Goal: Ask a question

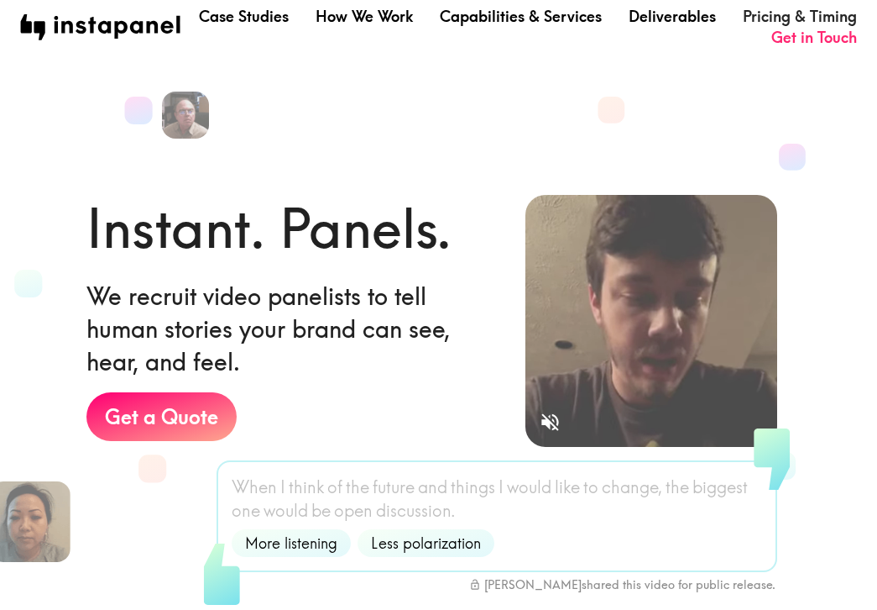
click at [792, 14] on link "Pricing & Timing" at bounding box center [800, 16] width 114 height 21
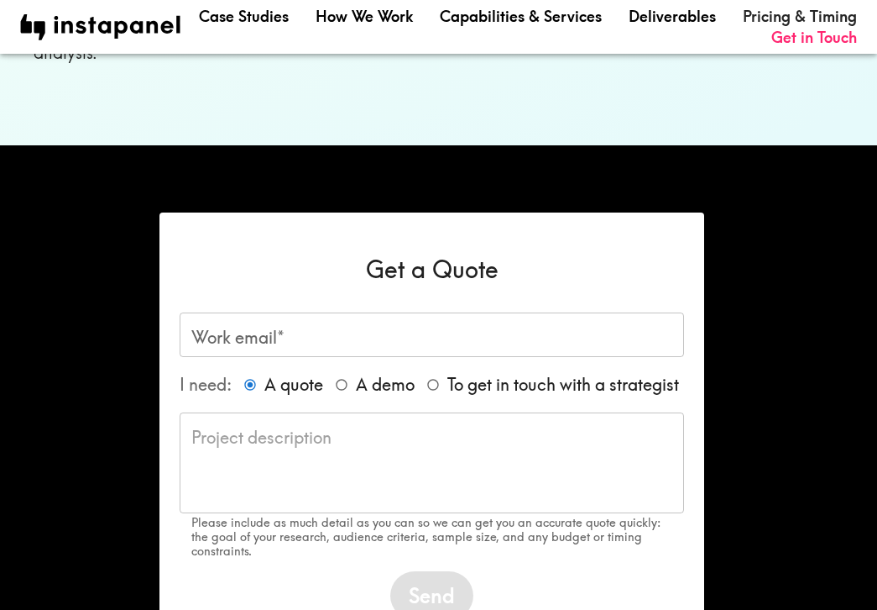
scroll to position [1380, 0]
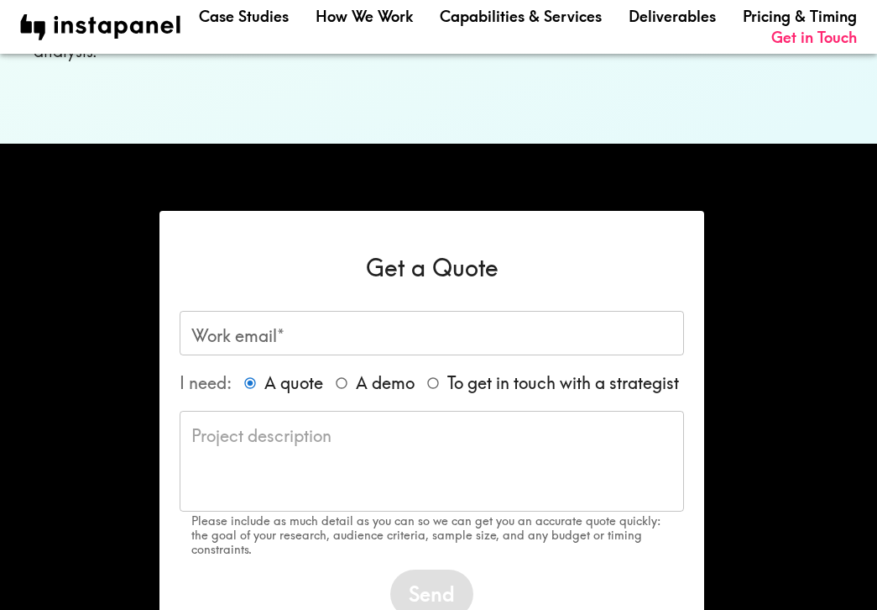
click at [304, 317] on input "Work email*" at bounding box center [432, 333] width 505 height 45
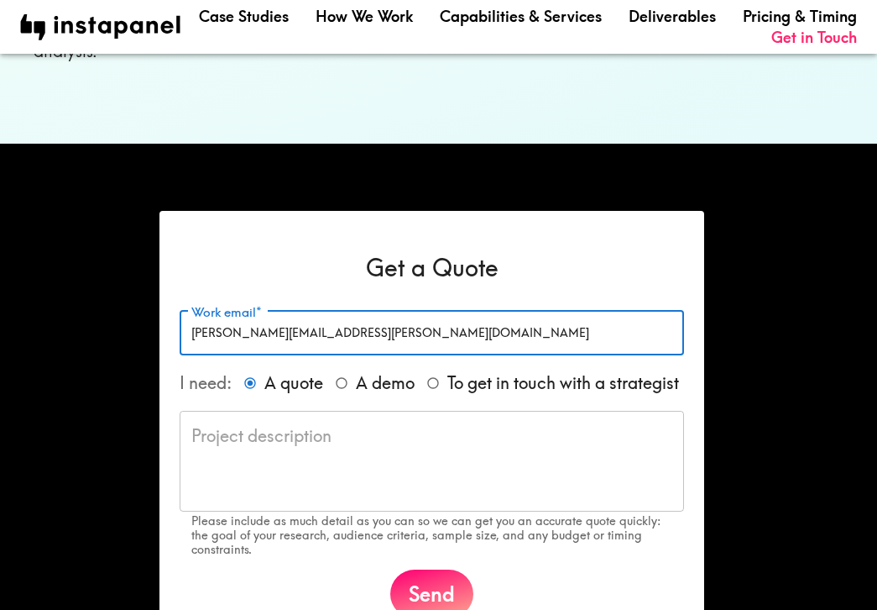
type input "[PERSON_NAME][EMAIL_ADDRESS][PERSON_NAME][DOMAIN_NAME]"
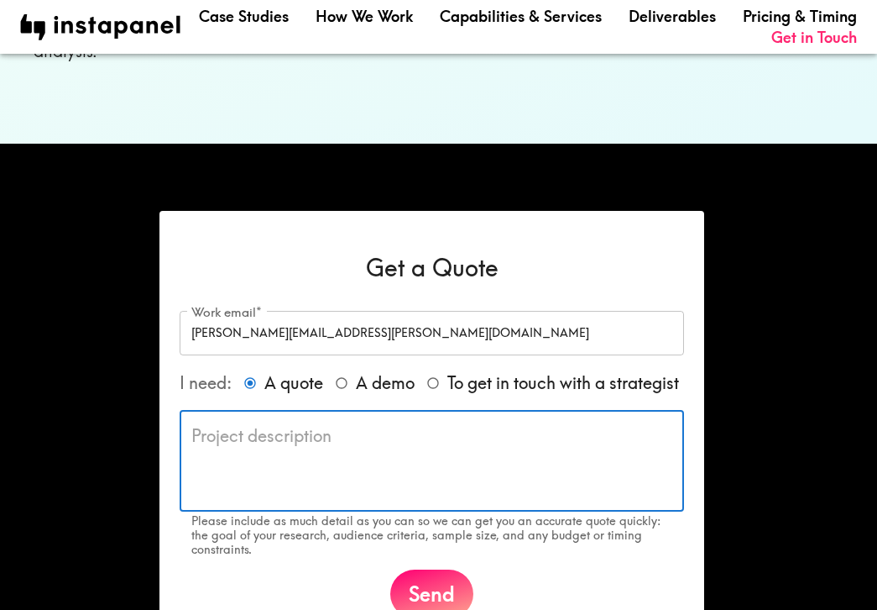
click at [318, 443] on textarea at bounding box center [431, 460] width 481 height 73
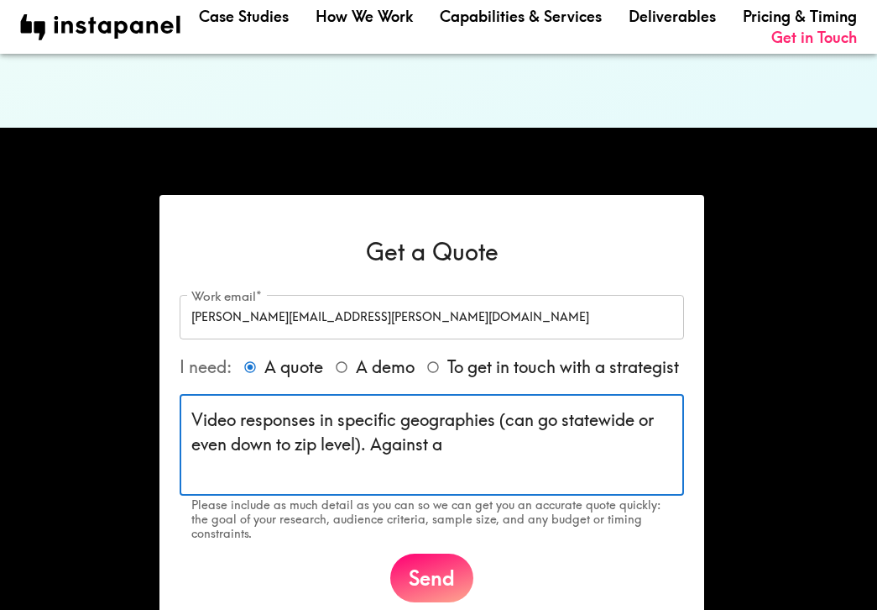
scroll to position [1398, 0]
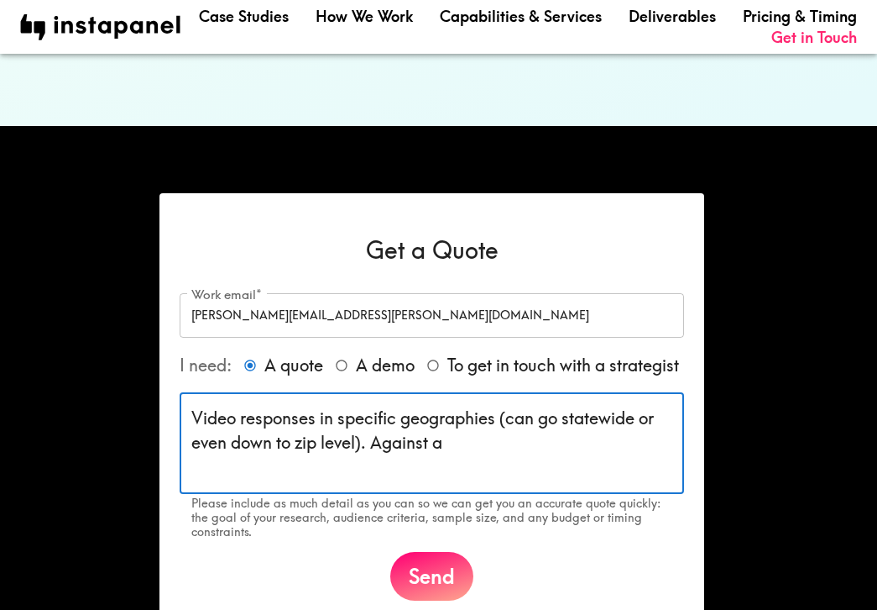
click at [523, 445] on textarea "Video responses in specific geographies (can go statewide or even down to zip l…" at bounding box center [431, 442] width 481 height 73
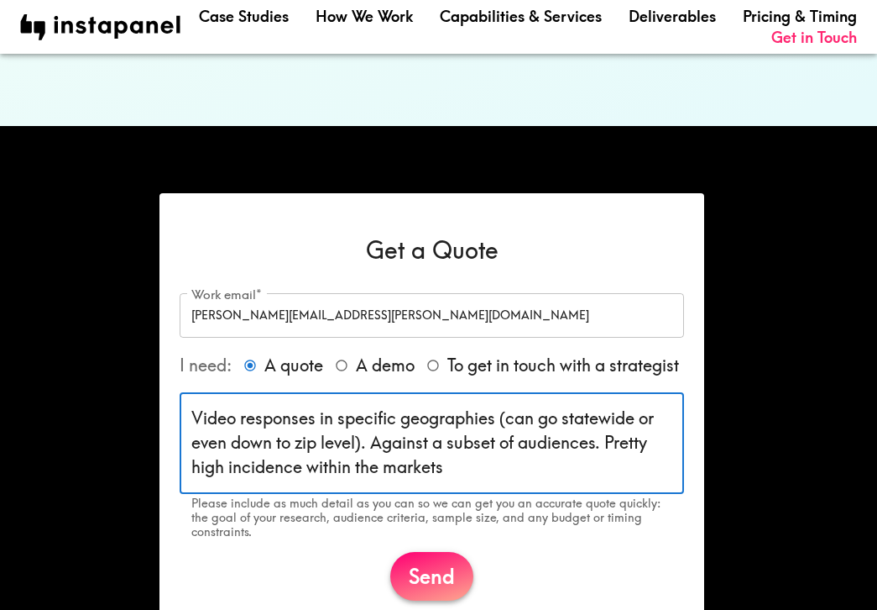
type textarea "Video responses in specific geographies (can go statewide or even down to zip l…"
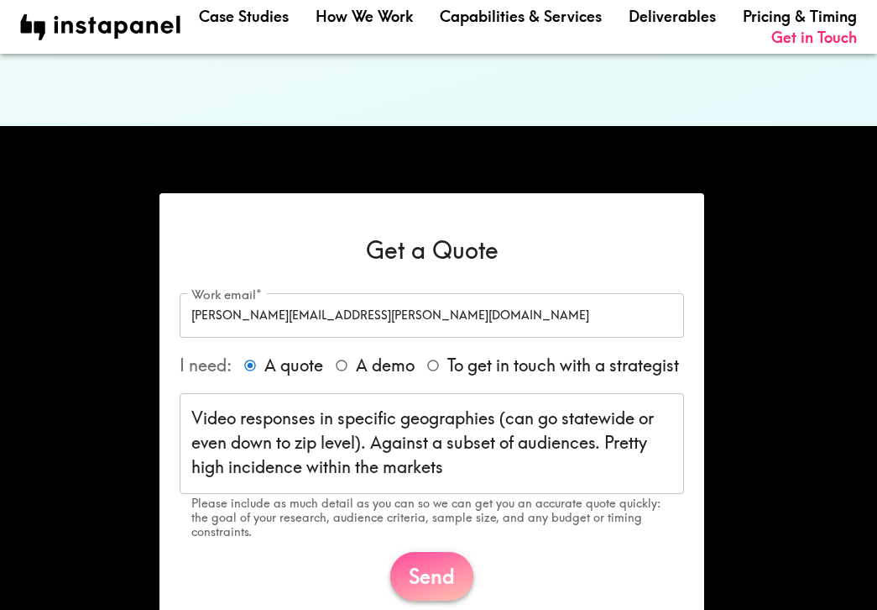
click at [439, 561] on button "Send" at bounding box center [431, 576] width 83 height 49
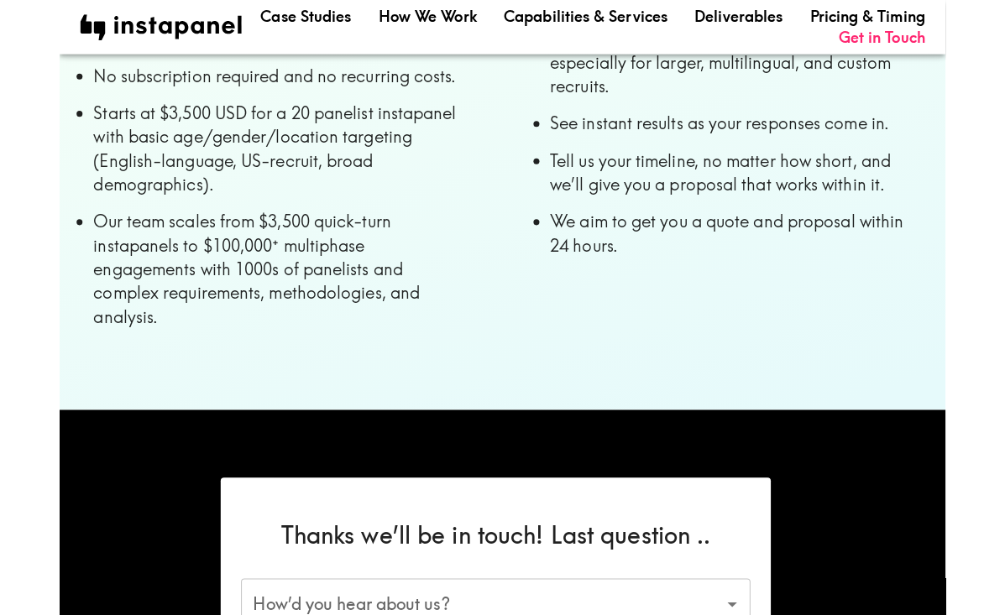
scroll to position [1117, 0]
